Goal: Information Seeking & Learning: Learn about a topic

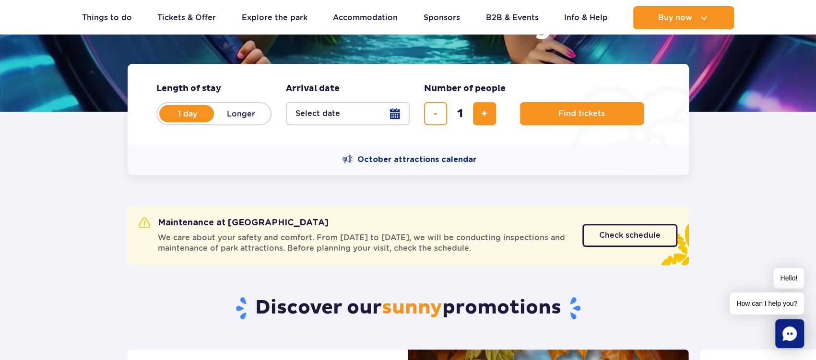
scroll to position [96, 0]
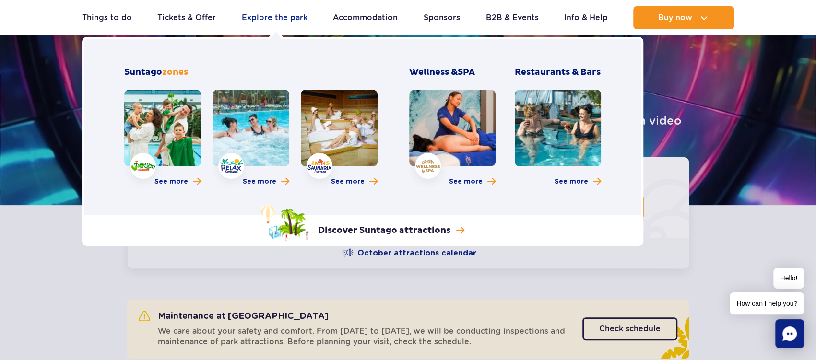
click at [274, 19] on link "Explore the park" at bounding box center [275, 17] width 66 height 23
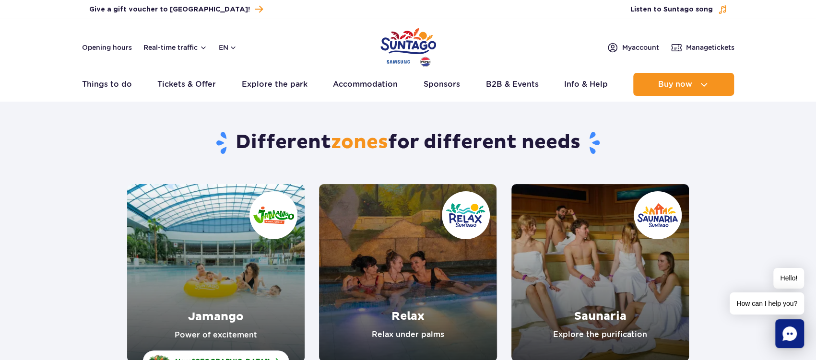
click at [156, 236] on link "Jamango" at bounding box center [215, 273] width 177 height 178
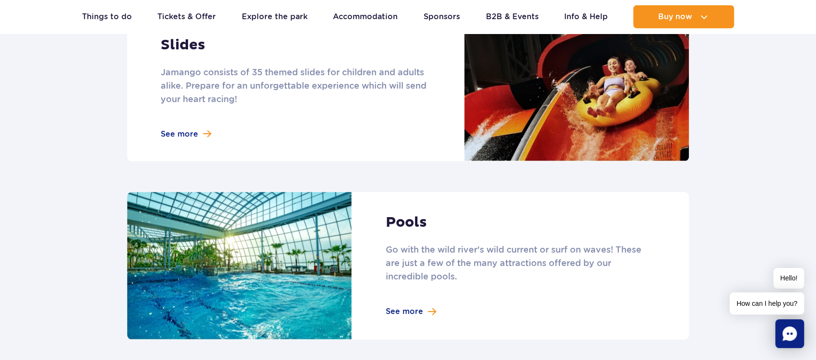
scroll to position [863, 0]
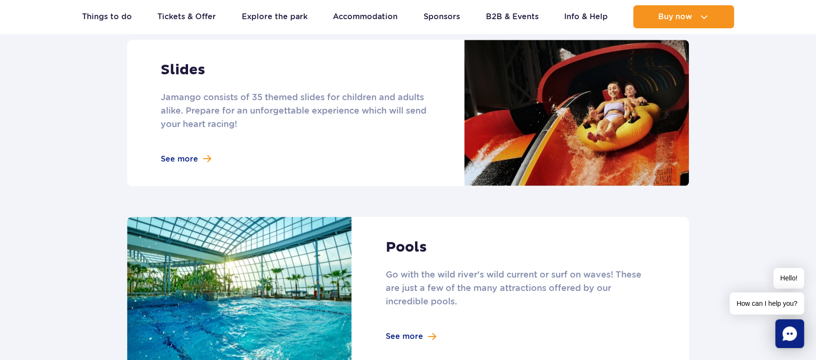
click at [189, 56] on link at bounding box center [407, 113] width 561 height 146
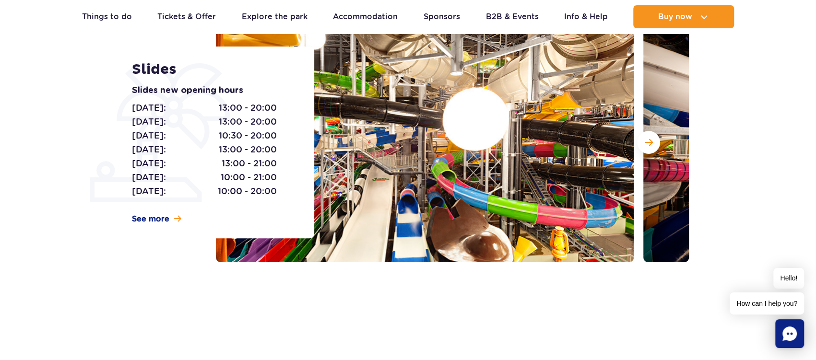
scroll to position [192, 0]
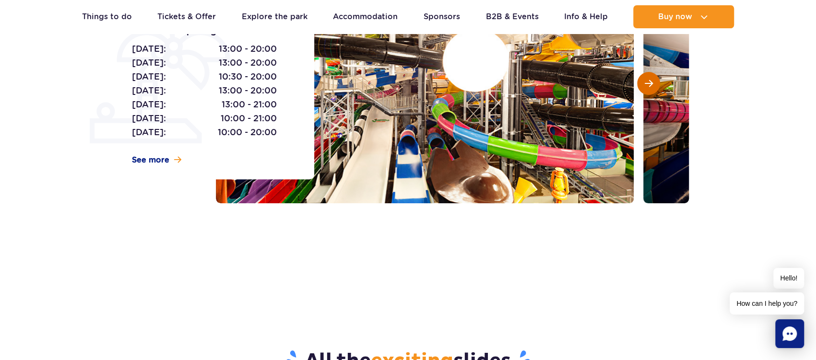
click at [647, 81] on span "Next slide" at bounding box center [648, 83] width 8 height 9
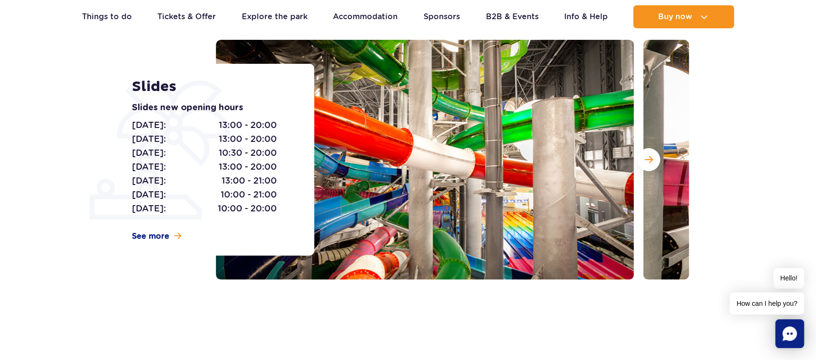
scroll to position [96, 0]
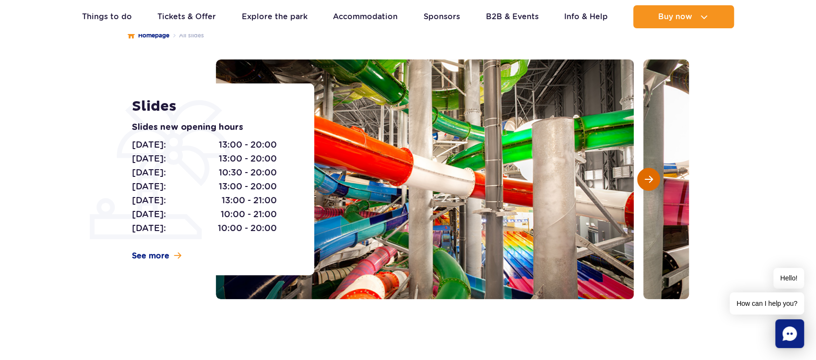
click at [654, 180] on button "Next slide" at bounding box center [648, 179] width 23 height 23
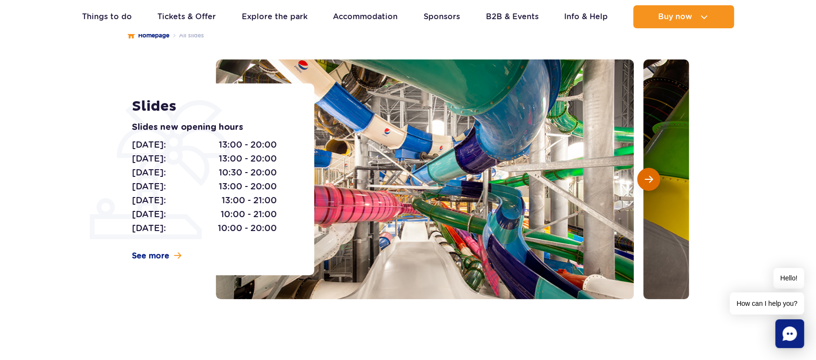
click at [654, 180] on button "Next slide" at bounding box center [648, 179] width 23 height 23
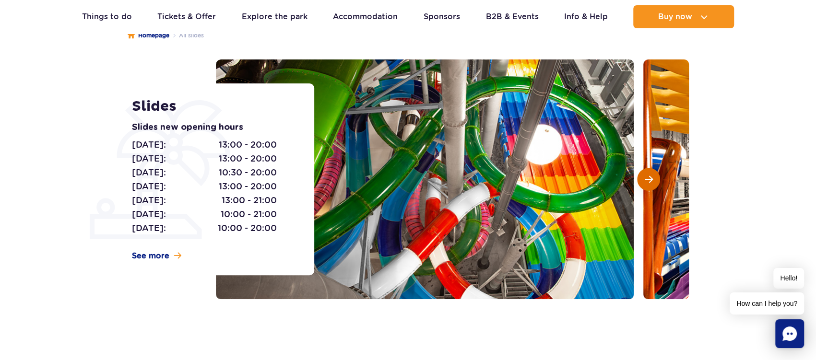
click at [654, 180] on button "Next slide" at bounding box center [648, 179] width 23 height 23
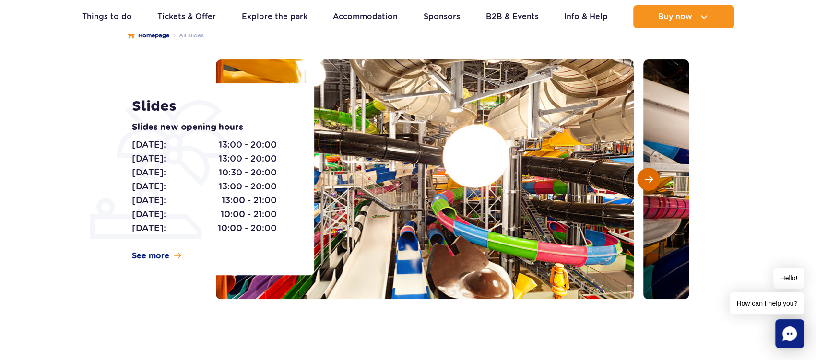
click at [654, 180] on button "Next slide" at bounding box center [648, 179] width 23 height 23
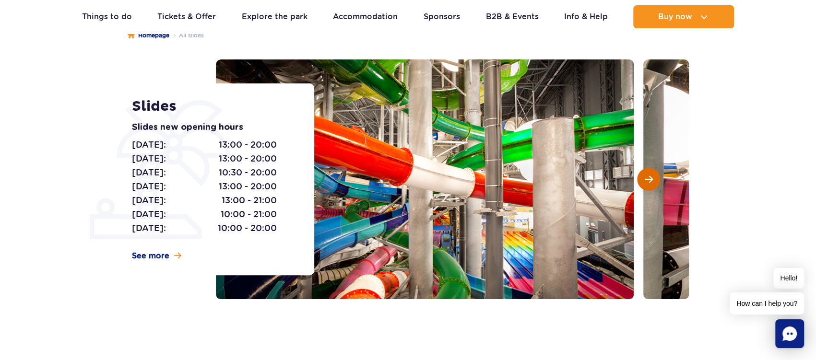
click at [654, 180] on button "Next slide" at bounding box center [648, 179] width 23 height 23
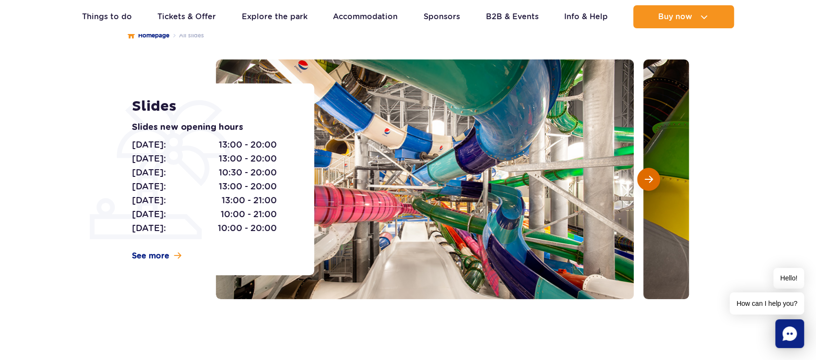
click at [654, 180] on button "Next slide" at bounding box center [648, 179] width 23 height 23
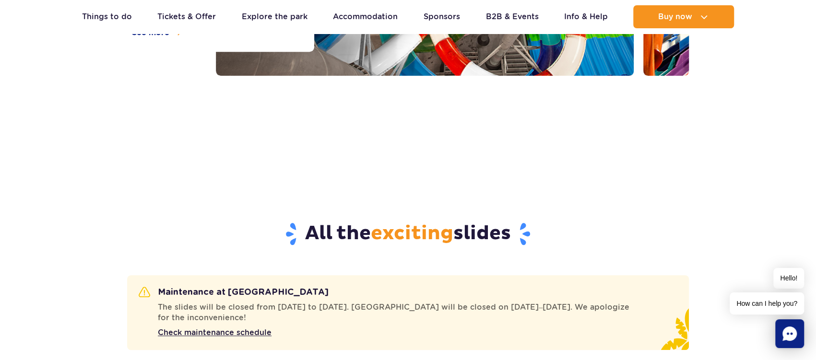
scroll to position [432, 0]
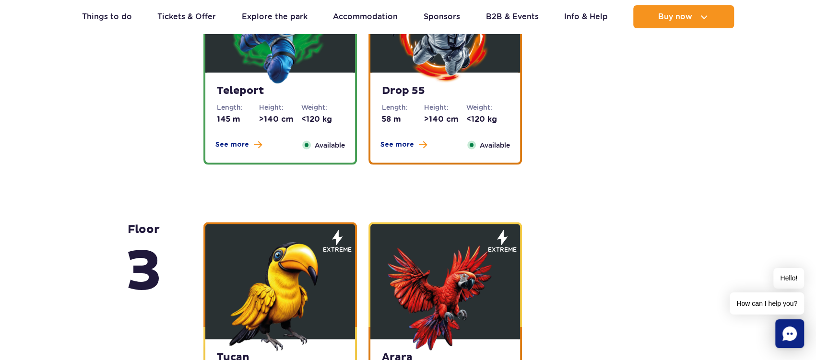
drag, startPoint x: 652, startPoint y: 145, endPoint x: 662, endPoint y: 211, distance: 66.5
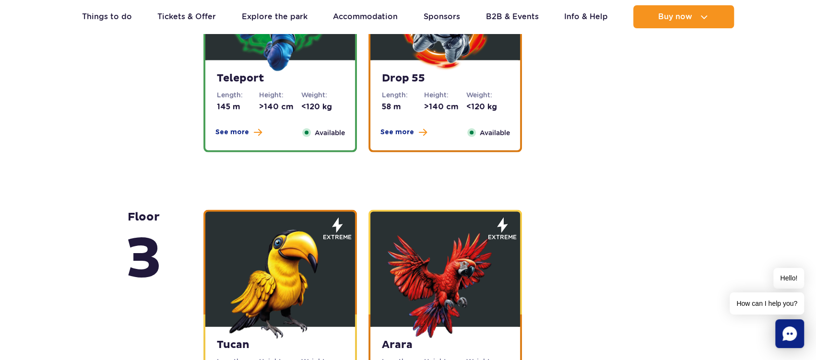
drag, startPoint x: 638, startPoint y: 164, endPoint x: 644, endPoint y: 212, distance: 48.9
drag, startPoint x: 638, startPoint y: 192, endPoint x: 641, endPoint y: 230, distance: 37.6
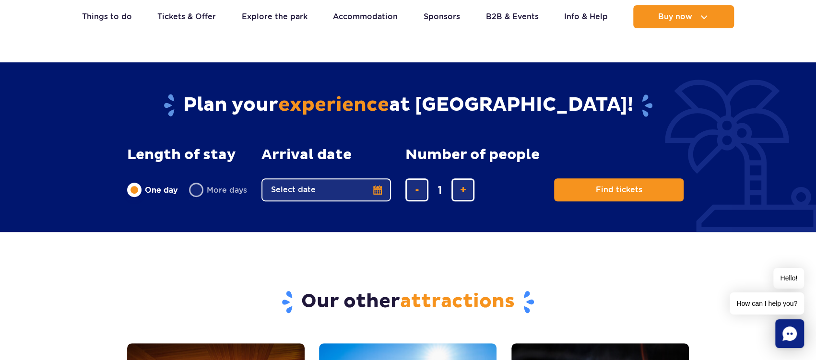
scroll to position [2743, 0]
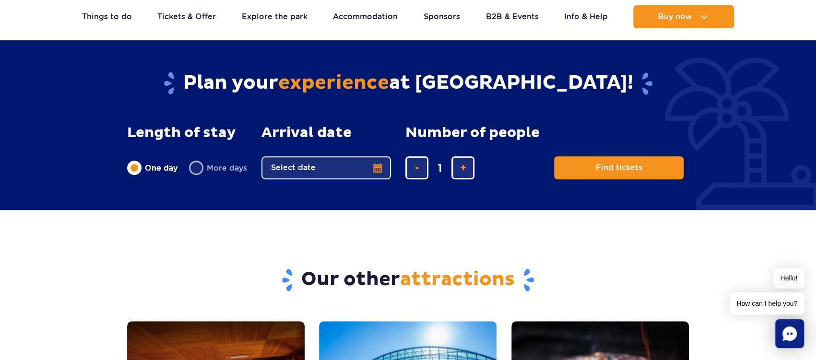
drag, startPoint x: 600, startPoint y: 260, endPoint x: 550, endPoint y: 221, distance: 63.5
click at [97, 14] on link "Things to do" at bounding box center [107, 16] width 50 height 23
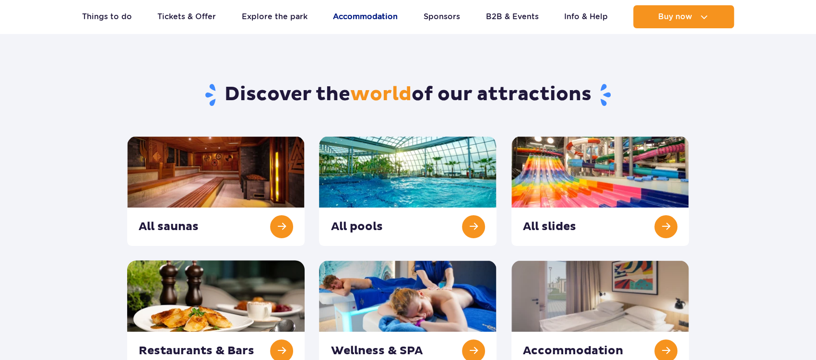
scroll to position [96, 0]
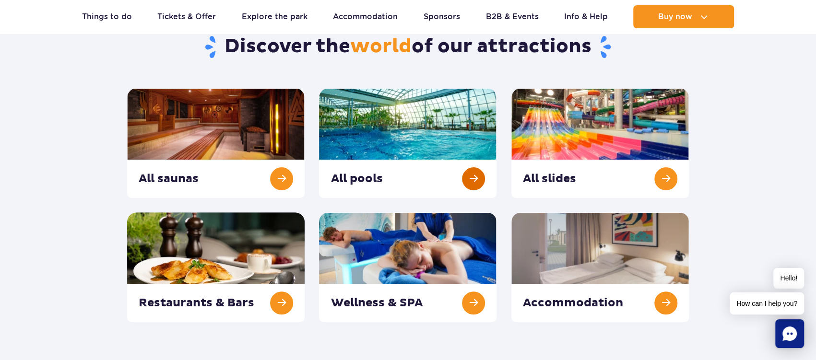
click at [413, 119] on link at bounding box center [407, 143] width 177 height 110
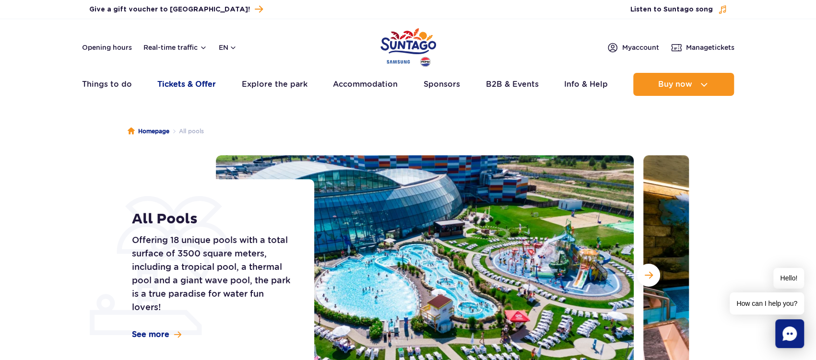
click at [173, 93] on link "Tickets & Offer" at bounding box center [186, 84] width 58 height 23
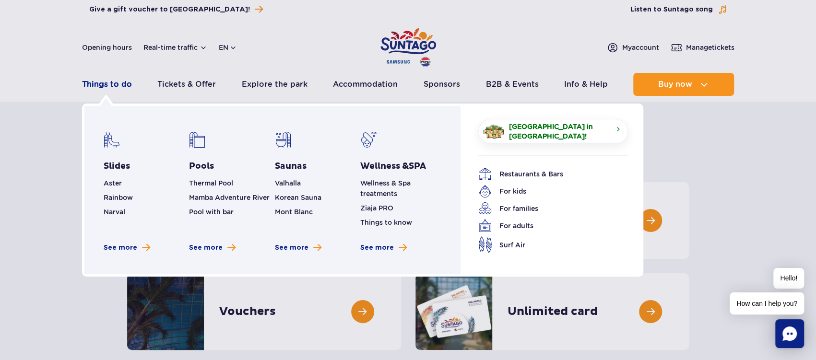
click at [96, 85] on link "Things to do" at bounding box center [107, 84] width 50 height 23
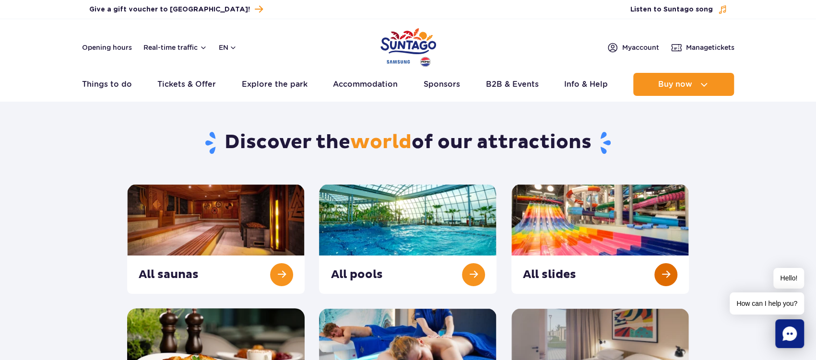
click at [602, 226] on link at bounding box center [599, 239] width 177 height 110
click at [349, 225] on link at bounding box center [407, 239] width 177 height 110
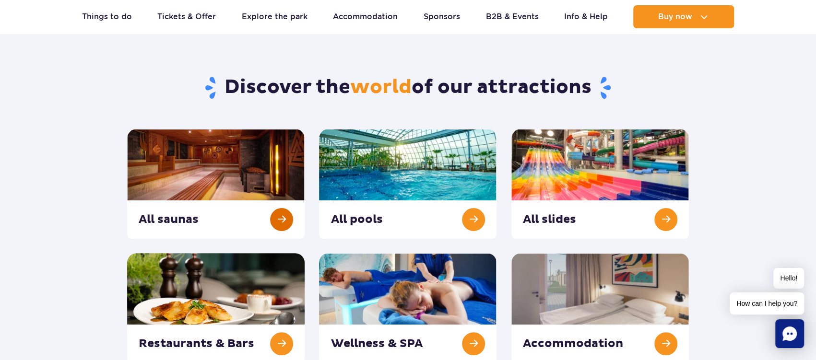
scroll to position [144, 0]
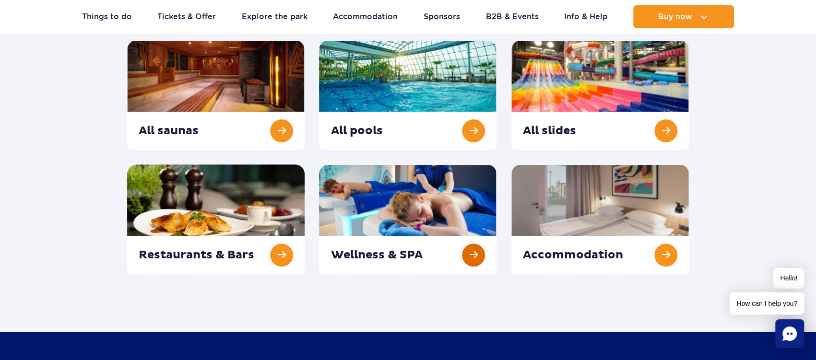
click at [404, 240] on link at bounding box center [407, 219] width 177 height 110
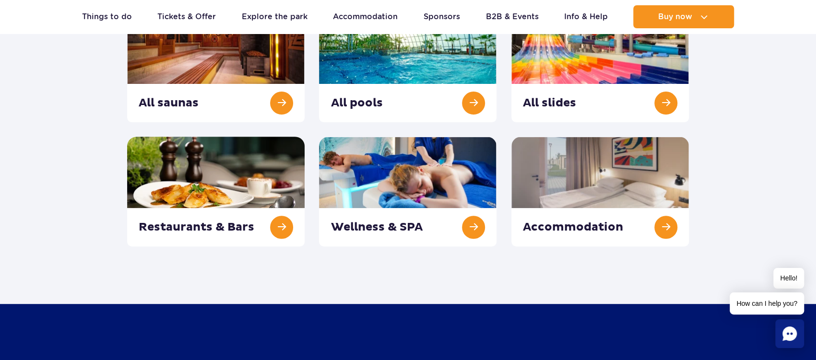
scroll to position [192, 0]
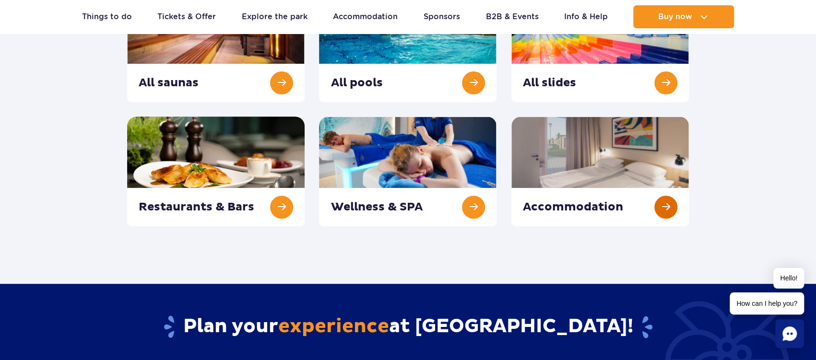
click at [597, 169] on link at bounding box center [599, 172] width 177 height 110
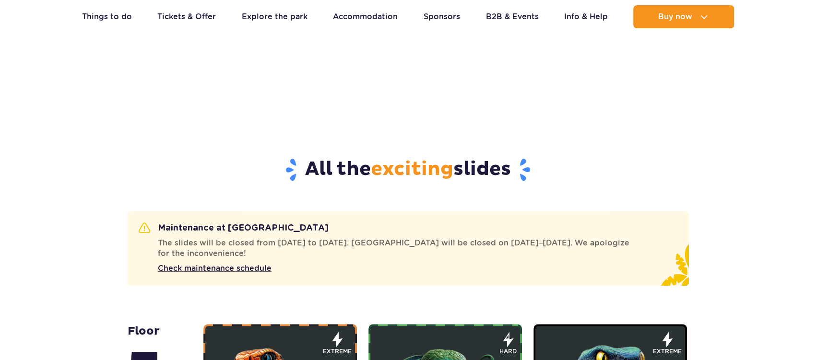
scroll to position [719, 0]
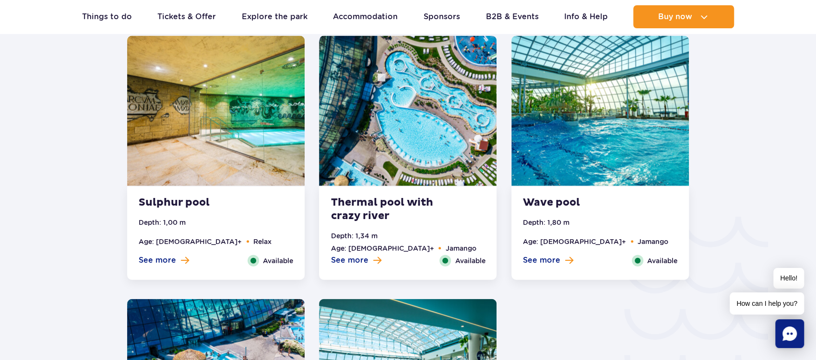
scroll to position [1446, 0]
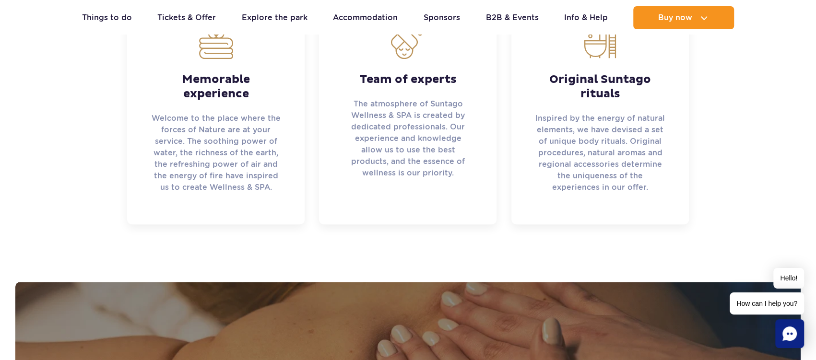
scroll to position [479, 0]
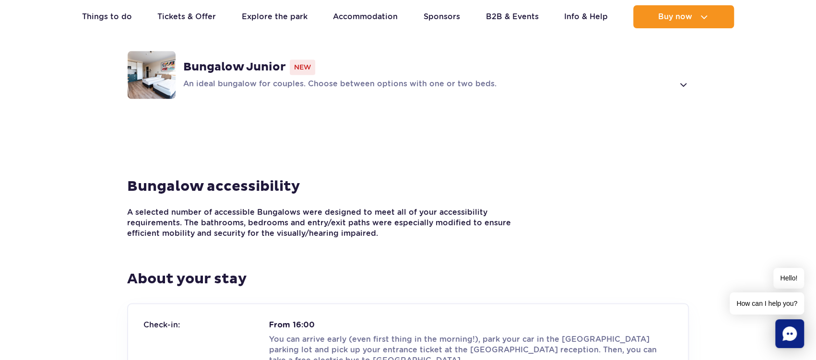
scroll to position [815, 0]
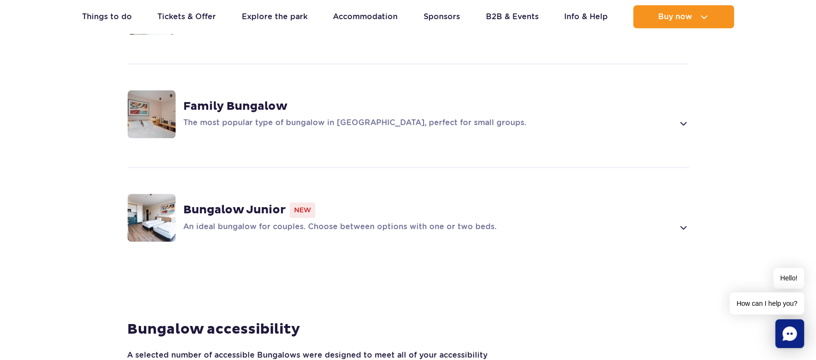
click at [682, 222] on span at bounding box center [682, 228] width 11 height 12
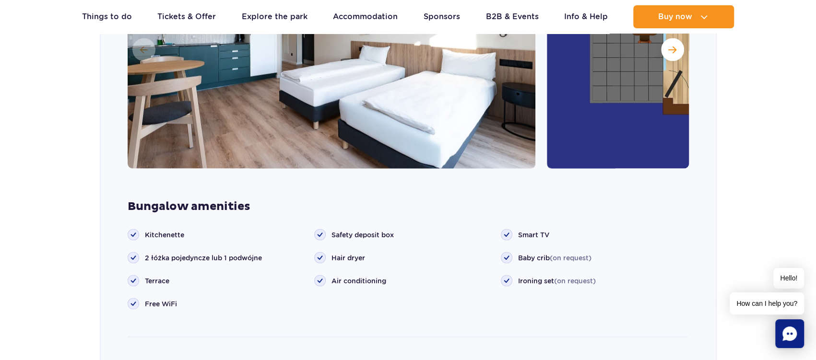
scroll to position [1306, 0]
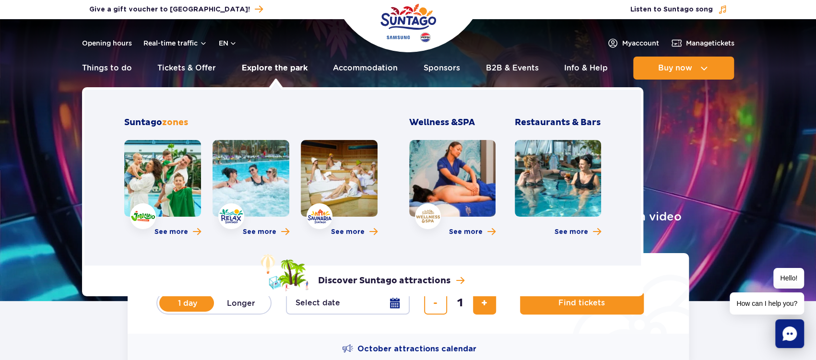
click at [270, 69] on link "Explore the park" at bounding box center [275, 68] width 66 height 23
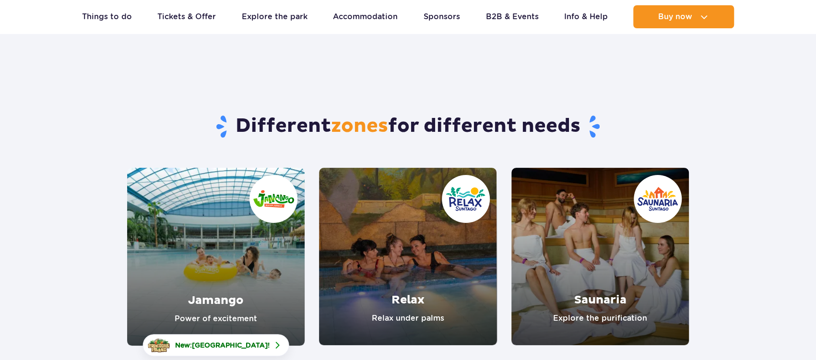
scroll to position [192, 0]
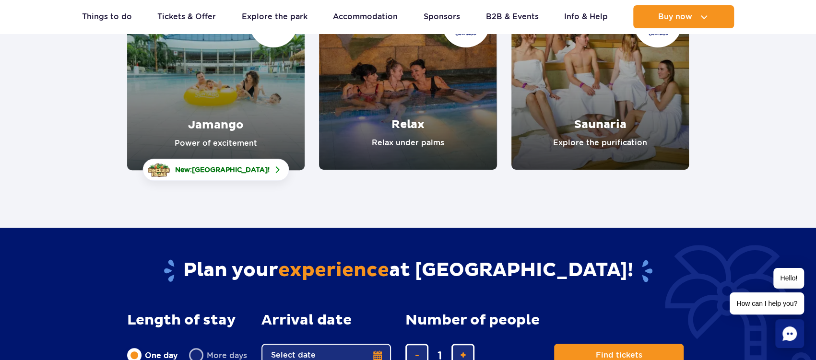
click at [253, 91] on link "Jamango" at bounding box center [215, 81] width 177 height 178
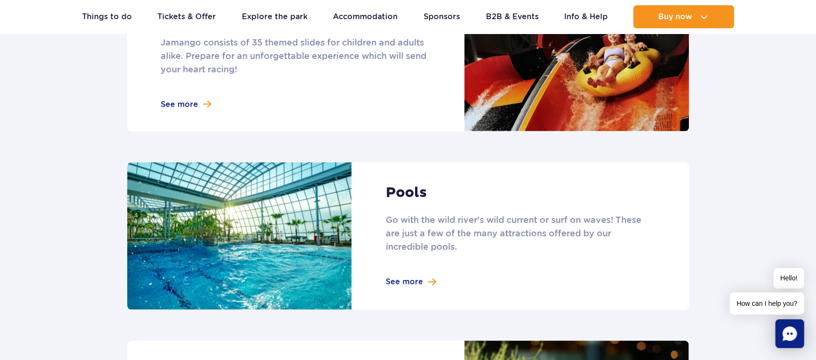
scroll to position [863, 0]
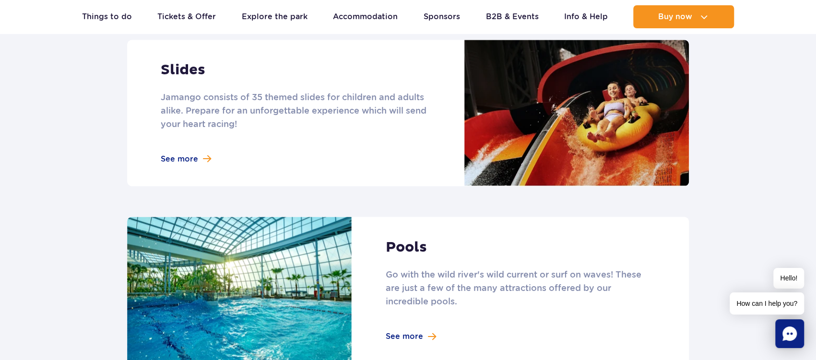
click at [173, 147] on link at bounding box center [407, 113] width 561 height 146
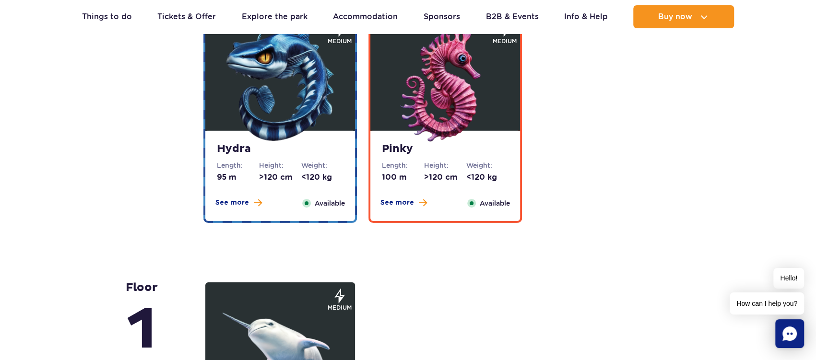
scroll to position [1870, 0]
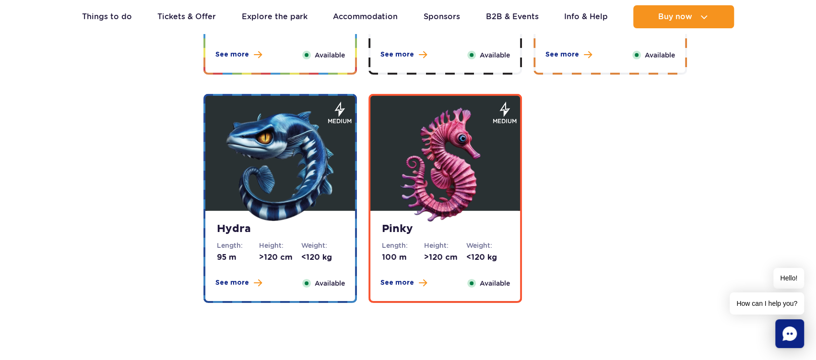
click at [194, 134] on div "floor 2" at bounding box center [165, 84] width 78 height 437
click at [262, 142] on img at bounding box center [279, 165] width 115 height 115
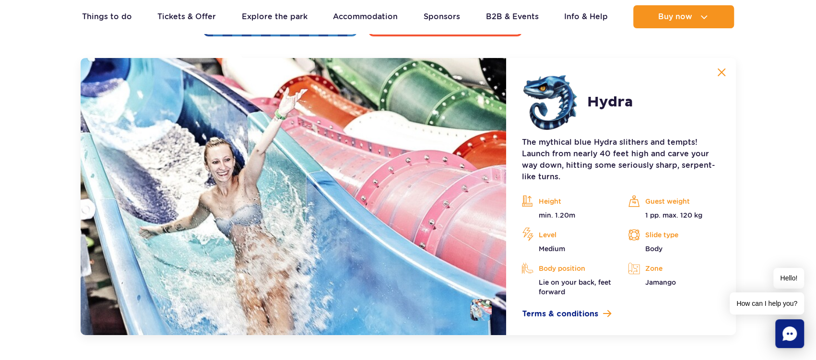
scroll to position [2137, 0]
click at [719, 70] on img at bounding box center [721, 72] width 9 height 9
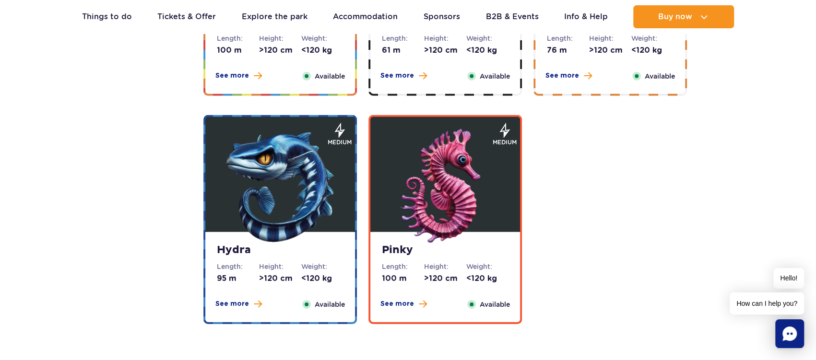
click at [482, 198] on img at bounding box center [444, 186] width 115 height 115
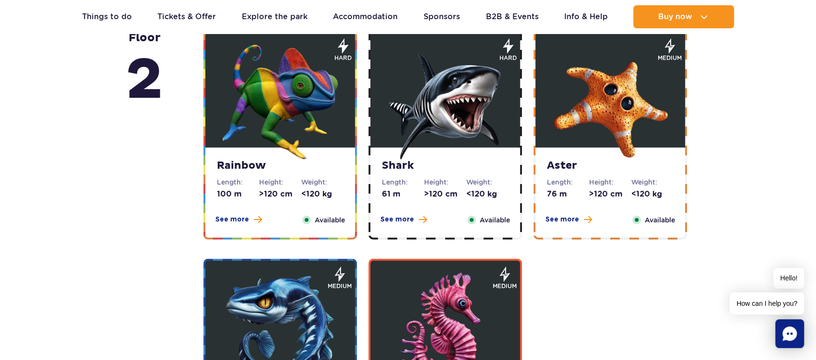
click at [609, 110] on img at bounding box center [609, 102] width 115 height 115
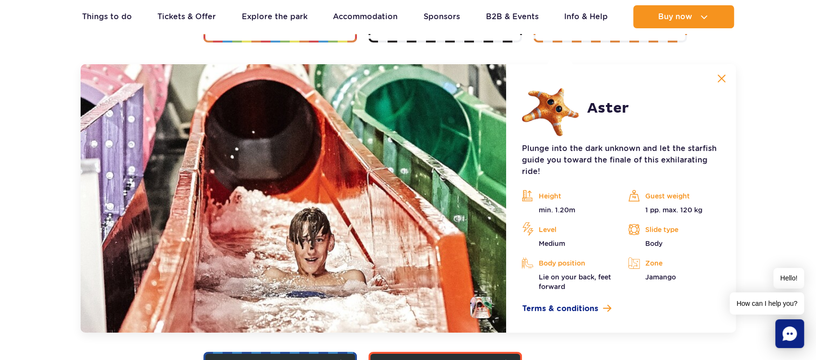
scroll to position [1908, 0]
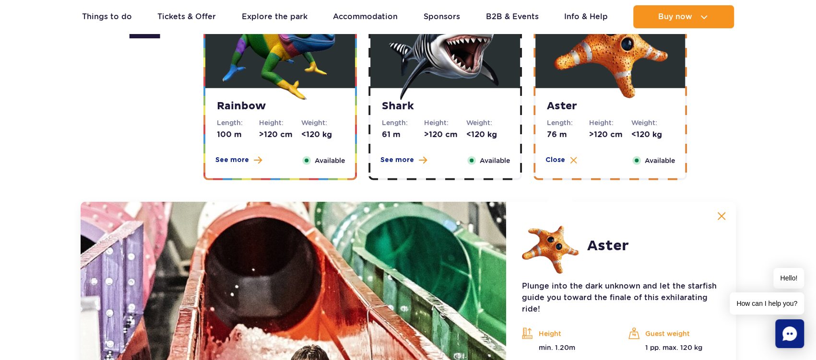
click at [485, 80] on img at bounding box center [444, 42] width 115 height 115
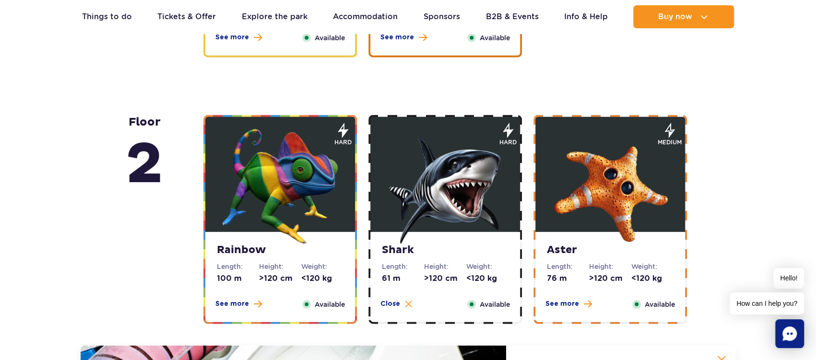
click at [311, 158] on img at bounding box center [279, 186] width 115 height 115
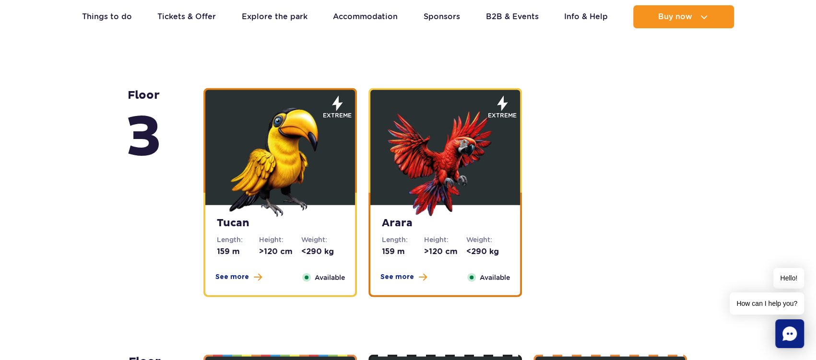
click at [507, 164] on figure at bounding box center [445, 147] width 150 height 115
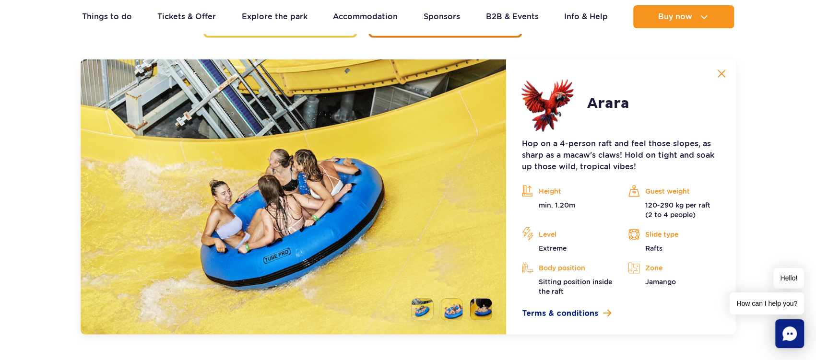
scroll to position [1642, 0]
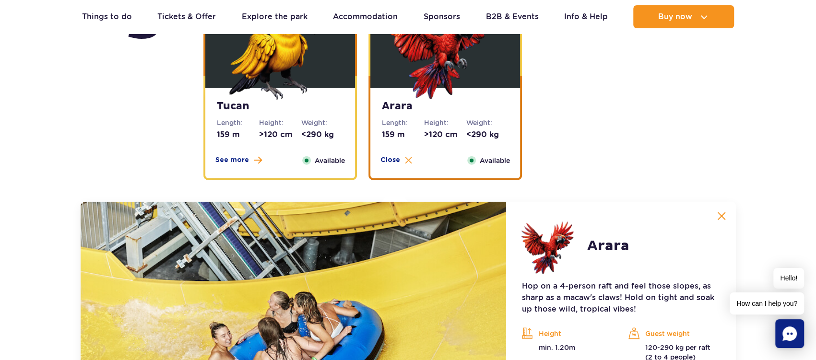
click at [246, 75] on img at bounding box center [279, 42] width 115 height 115
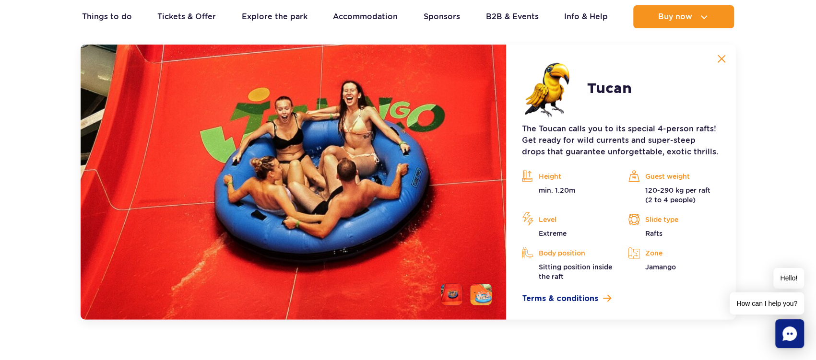
scroll to position [1793, 0]
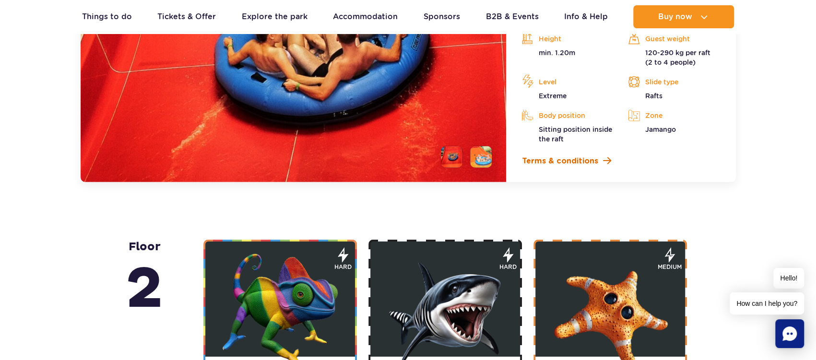
click at [583, 161] on span "Terms & conditions" at bounding box center [559, 161] width 76 height 12
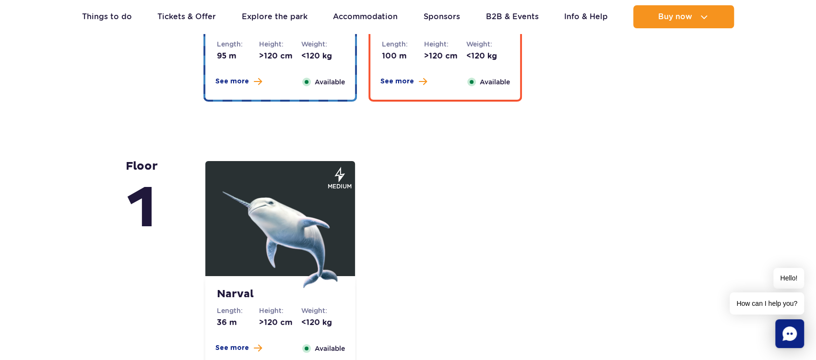
click at [320, 208] on img at bounding box center [279, 230] width 115 height 115
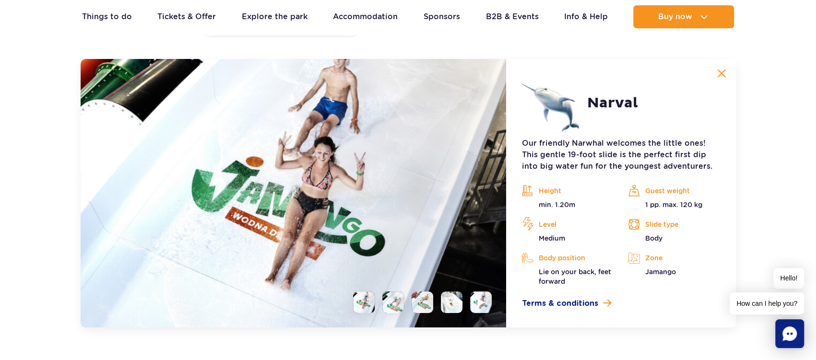
scroll to position [2403, 0]
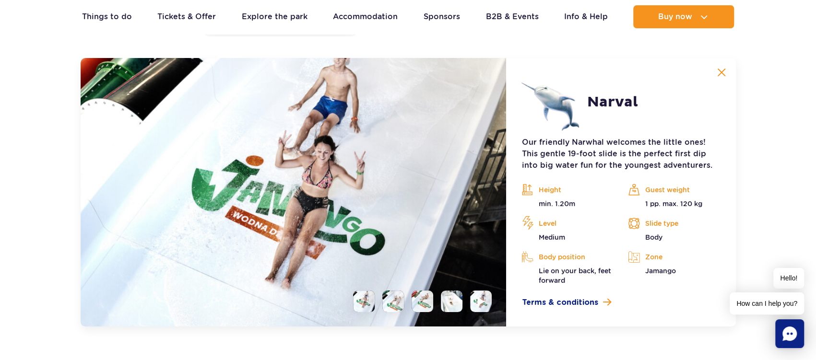
click at [718, 68] on img at bounding box center [721, 72] width 9 height 9
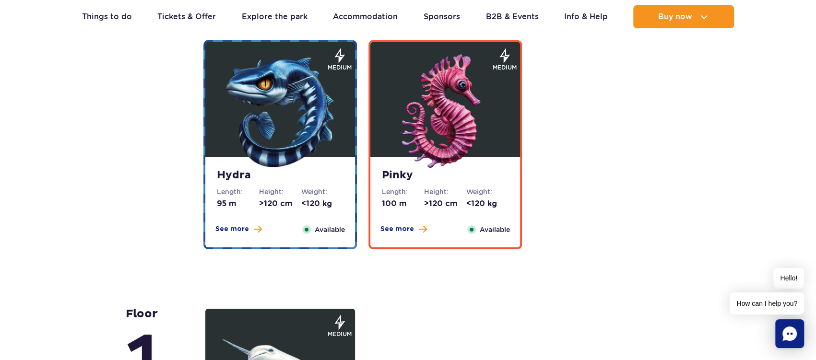
click at [262, 137] on img at bounding box center [279, 111] width 115 height 115
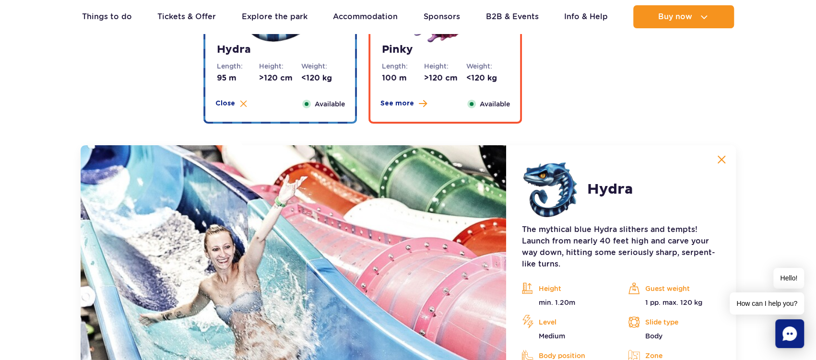
scroll to position [1945, 0]
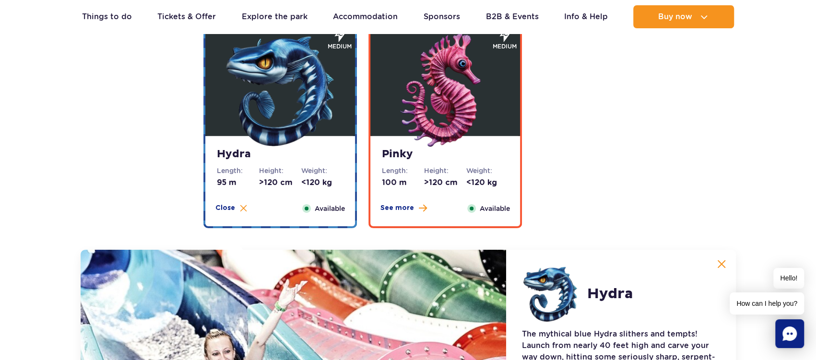
click at [399, 118] on img at bounding box center [444, 90] width 115 height 115
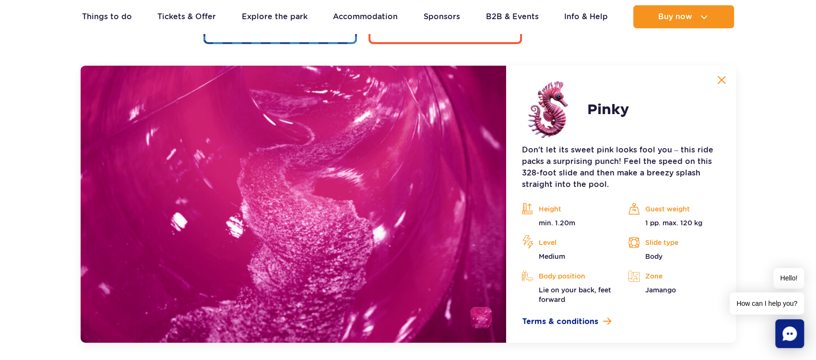
scroll to position [2137, 0]
